Goal: Find specific page/section: Find specific page/section

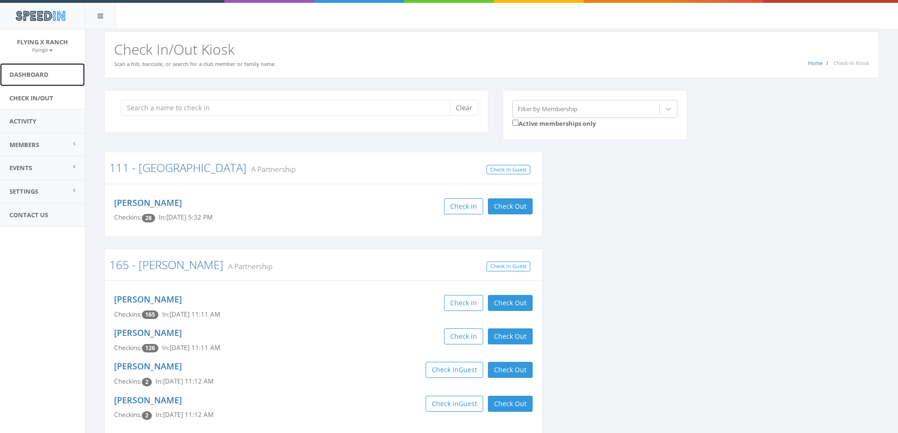
click at [40, 77] on link "Dashboard" at bounding box center [42, 74] width 85 height 23
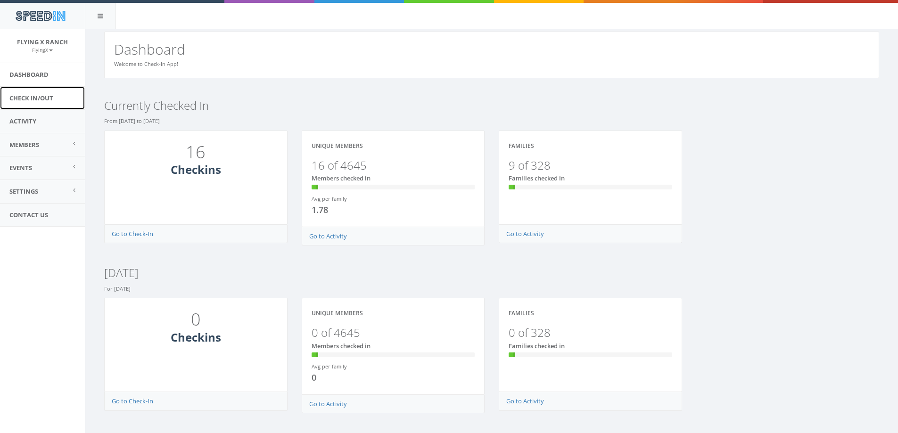
click at [42, 100] on link "Check In/Out" at bounding box center [42, 98] width 85 height 23
